Goal: Check status: Check status

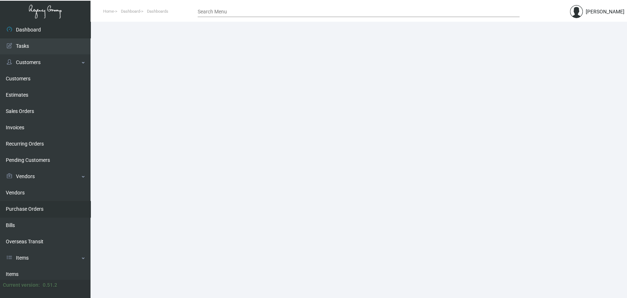
drag, startPoint x: 44, startPoint y: 206, endPoint x: 55, endPoint y: 202, distance: 11.9
click at [44, 206] on link "Purchase Orders" at bounding box center [45, 209] width 90 height 16
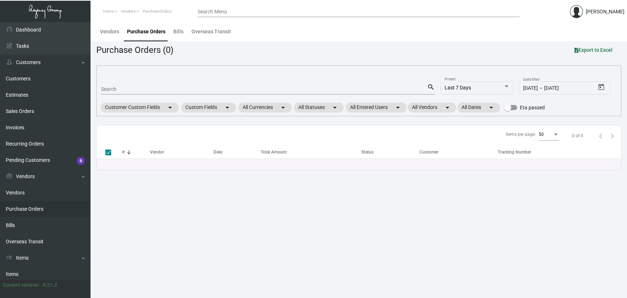
click at [150, 87] on input "Search" at bounding box center [264, 90] width 326 height 6
paste input "108348"
type input "108348"
checkbox input "false"
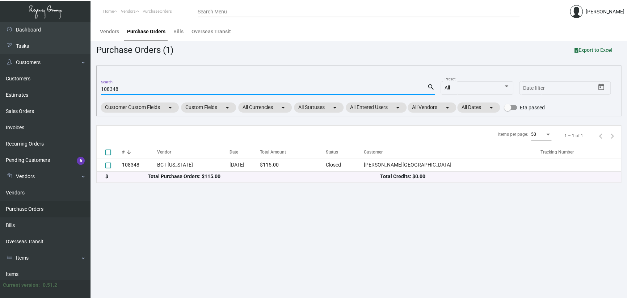
type input "108348"
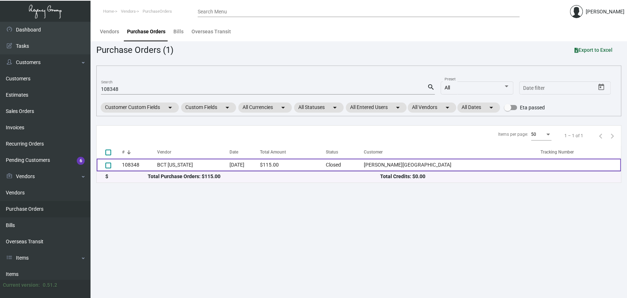
click at [206, 167] on td "BCT [US_STATE]" at bounding box center [193, 165] width 72 height 13
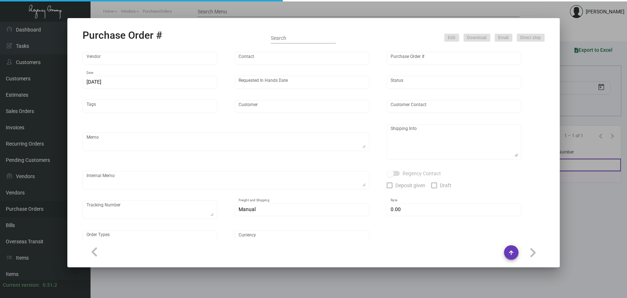
type input "BCT [US_STATE]"
type input "[PERSON_NAME]"
type input "108348"
type input "[DATE]"
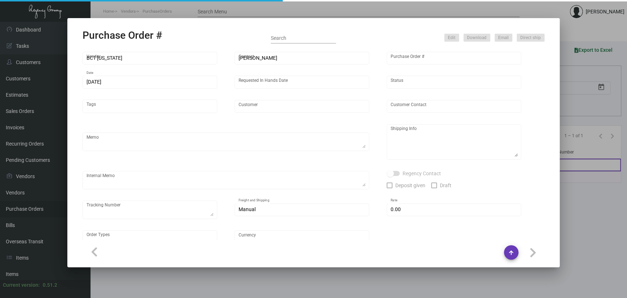
type input "[PERSON_NAME][GEOGRAPHIC_DATA]"
type input "[PERSON_NAME]"
type textarea "SEND PDF PROOFS TO OUR ART TEAM; [EMAIL_ADDRESS][DOMAIN_NAME] WITH ME IN CC! Pl…"
type textarea "[PERSON_NAME][GEOGRAPHIC_DATA] - [PERSON_NAME] [STREET_ADDRESS][US_STATE]"
type input "$ 0.00"
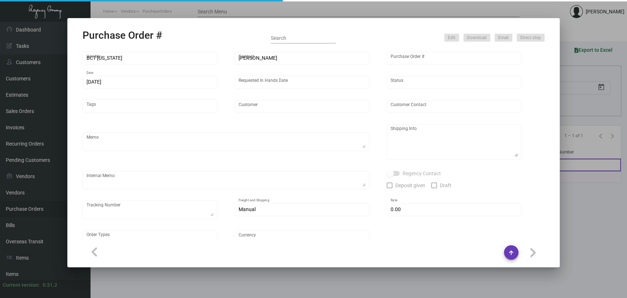
type input "United States Dollar $"
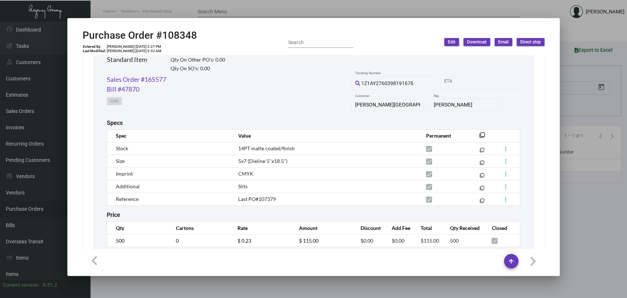
scroll to position [388, 0]
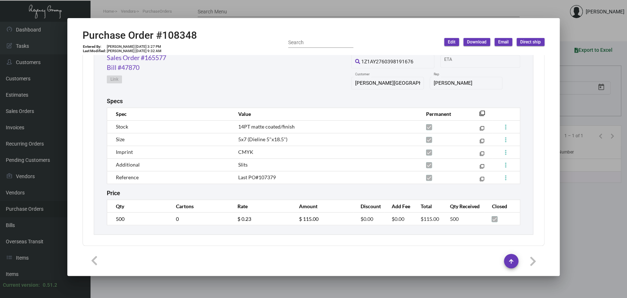
click at [168, 280] on div at bounding box center [313, 149] width 627 height 298
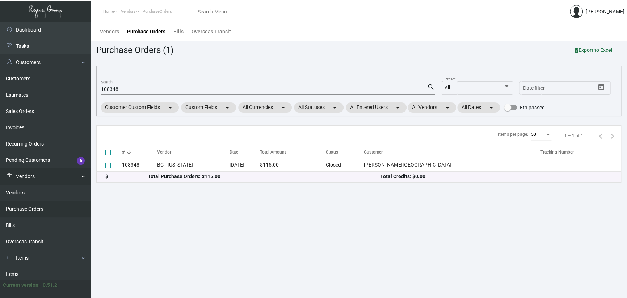
drag, startPoint x: 50, startPoint y: 209, endPoint x: 81, endPoint y: 168, distance: 51.8
click at [50, 209] on link "Purchase Orders" at bounding box center [45, 209] width 90 height 16
drag, startPoint x: 120, startPoint y: 87, endPoint x: 96, endPoint y: 87, distance: 24.6
click at [96, 87] on main "Vendors Purchase Orders Bills Overseas Transit Purchase Orders (1) Export to Ex…" at bounding box center [358, 160] width 536 height 276
paste input "279"
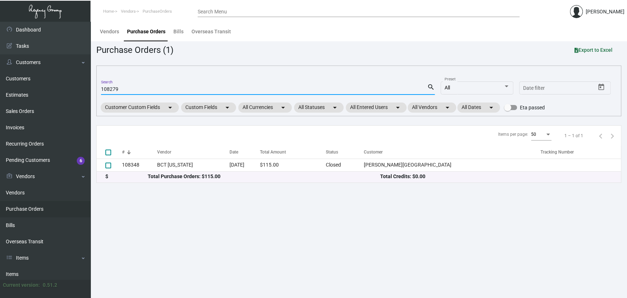
type input "108279"
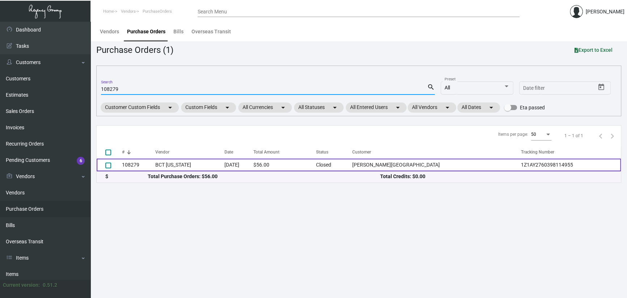
click at [215, 163] on td "BCT [US_STATE]" at bounding box center [189, 165] width 69 height 13
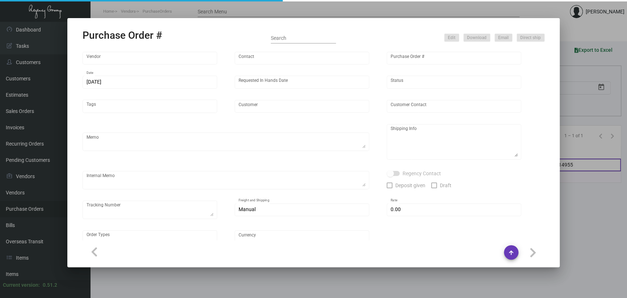
type input "BCT [US_STATE]"
type input "[PERSON_NAME]"
type input "108279"
type input "[DATE]"
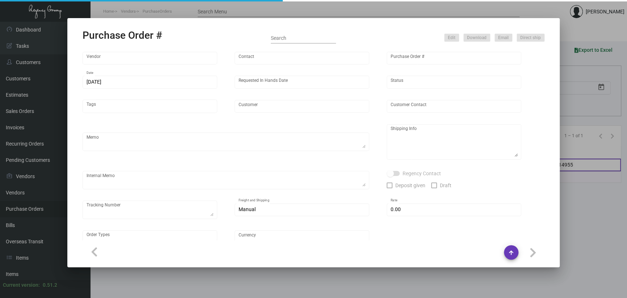
type input "[PERSON_NAME][GEOGRAPHIC_DATA]"
type input "[PERSON_NAME]"
type textarea "“PLEASE SEND PDF PROOFS TO OUR ART TEAM; [EMAIL_ADDRESS][DOMAIN_NAME] WITH ME I…"
type textarea "[PERSON_NAME][GEOGRAPHIC_DATA] - [PERSON_NAME] [STREET_ADDRESS][US_STATE]"
type textarea "Label provided to vendor to ship to hotel UPS Ground Cost $11.30"
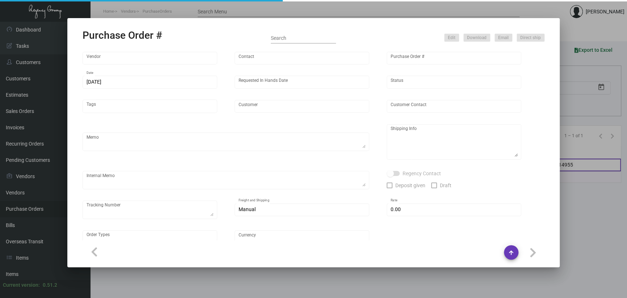
type textarea "1Z1AY2760398114955"
type input "$ 0.00"
type input "United States Dollar $"
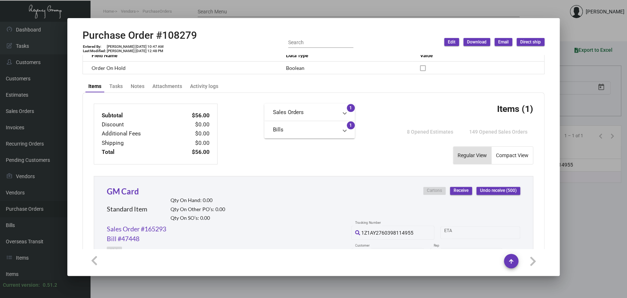
scroll to position [362, 0]
